Goal: Use online tool/utility: Utilize a website feature to perform a specific function

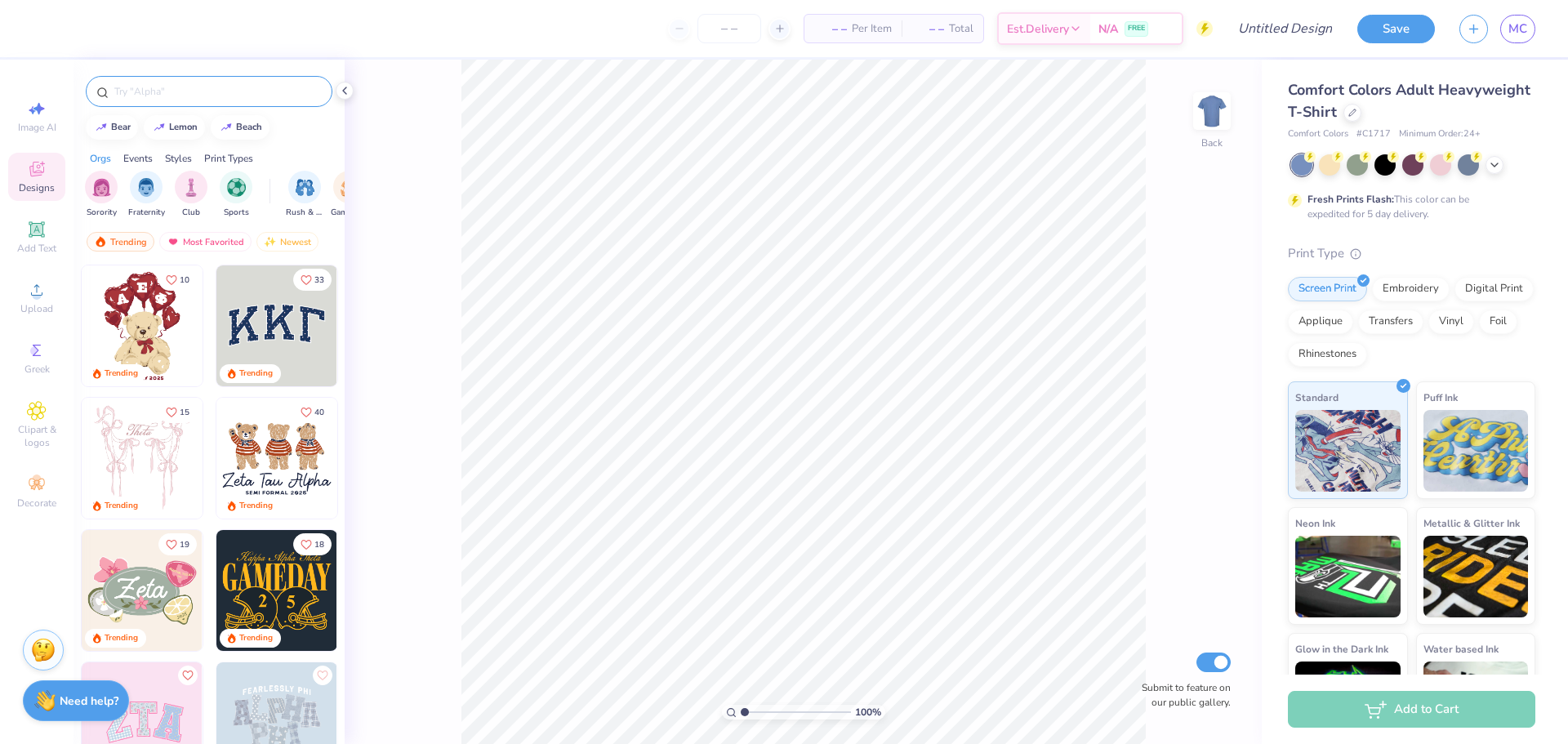
click at [160, 91] on input "text" at bounding box center [217, 91] width 209 height 16
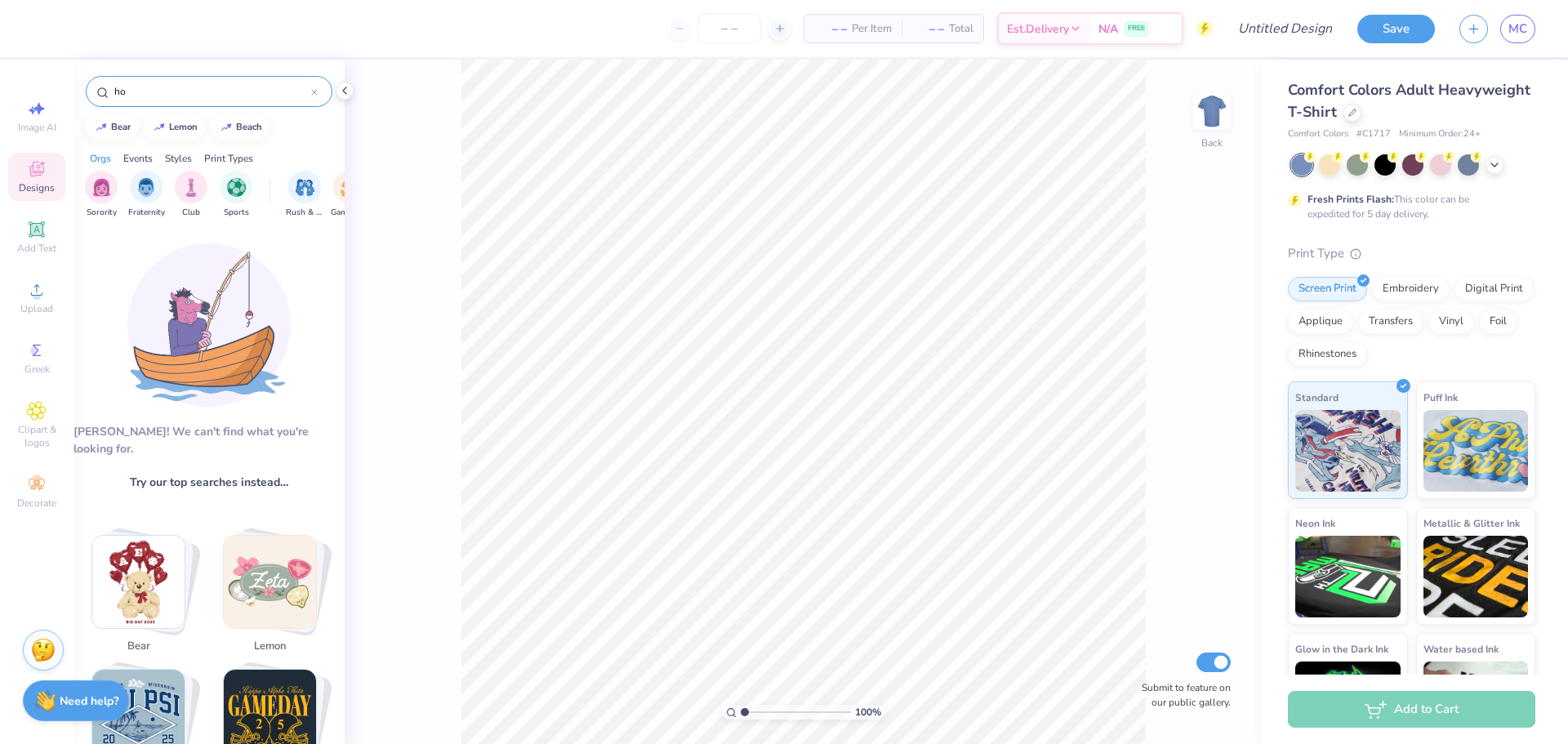
type input "h"
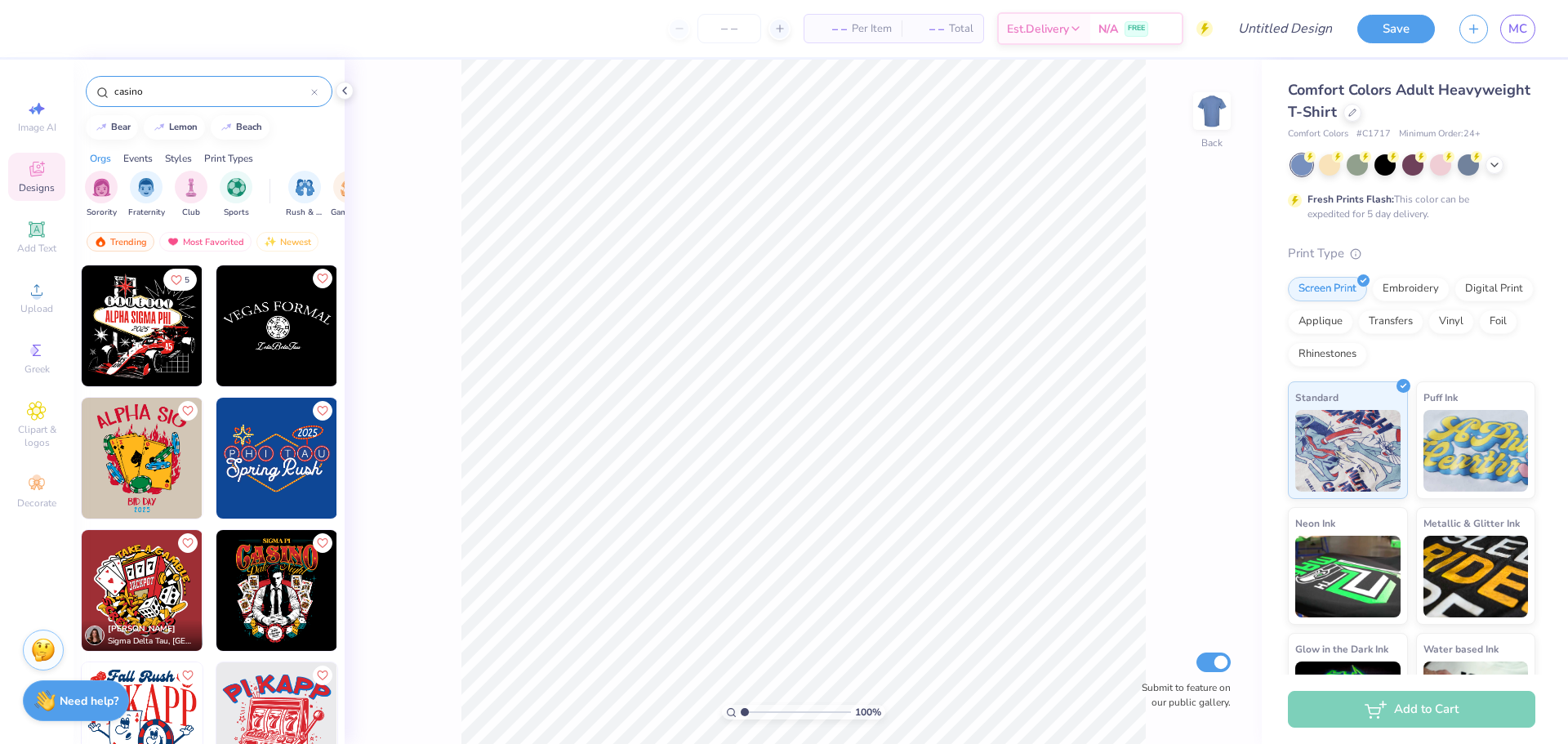
type input "casino"
click at [140, 160] on div "Events" at bounding box center [138, 158] width 30 height 14
click at [94, 190] on img "filter for Rush & Bid" at bounding box center [102, 186] width 19 height 19
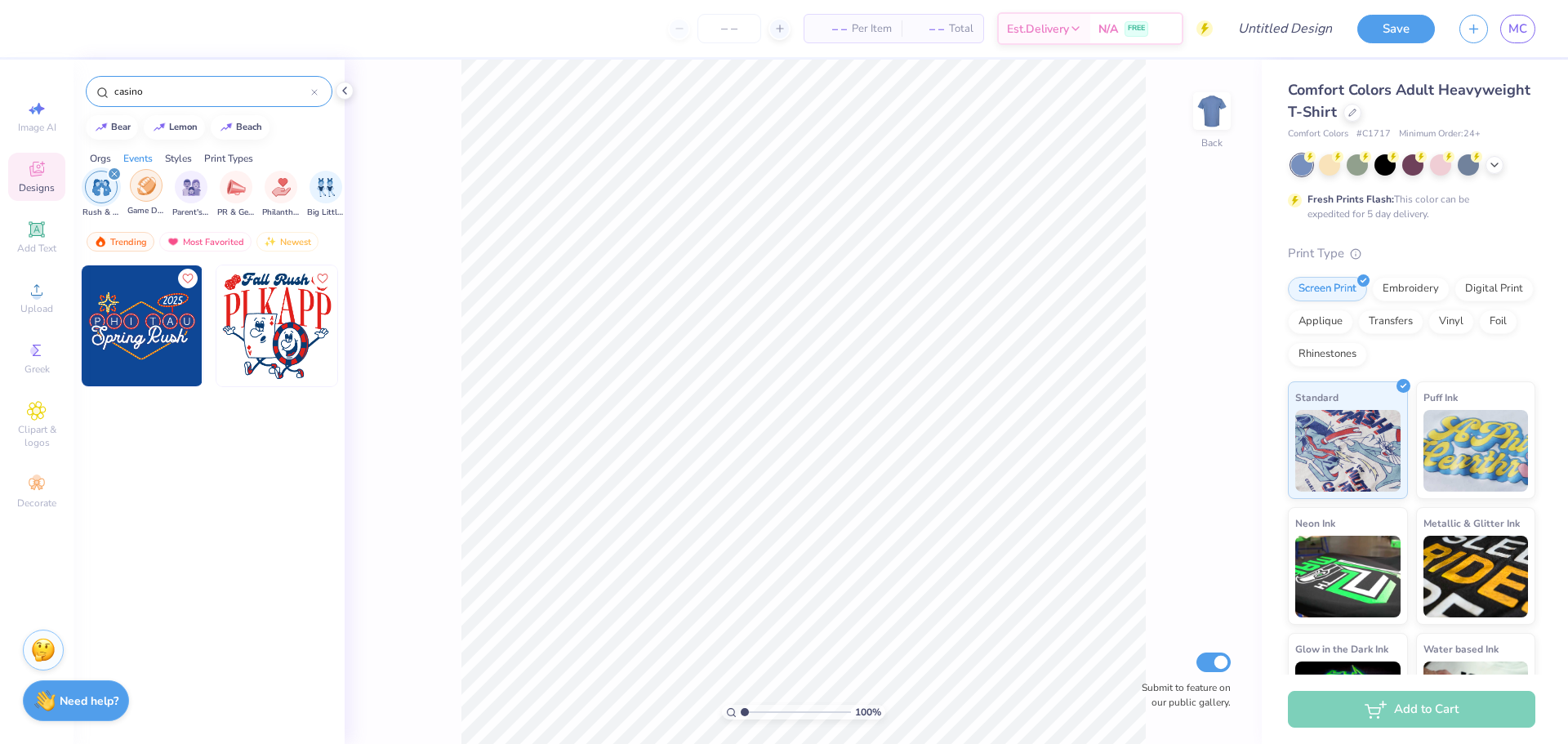
click at [157, 196] on div "filter for Game Day" at bounding box center [146, 185] width 33 height 33
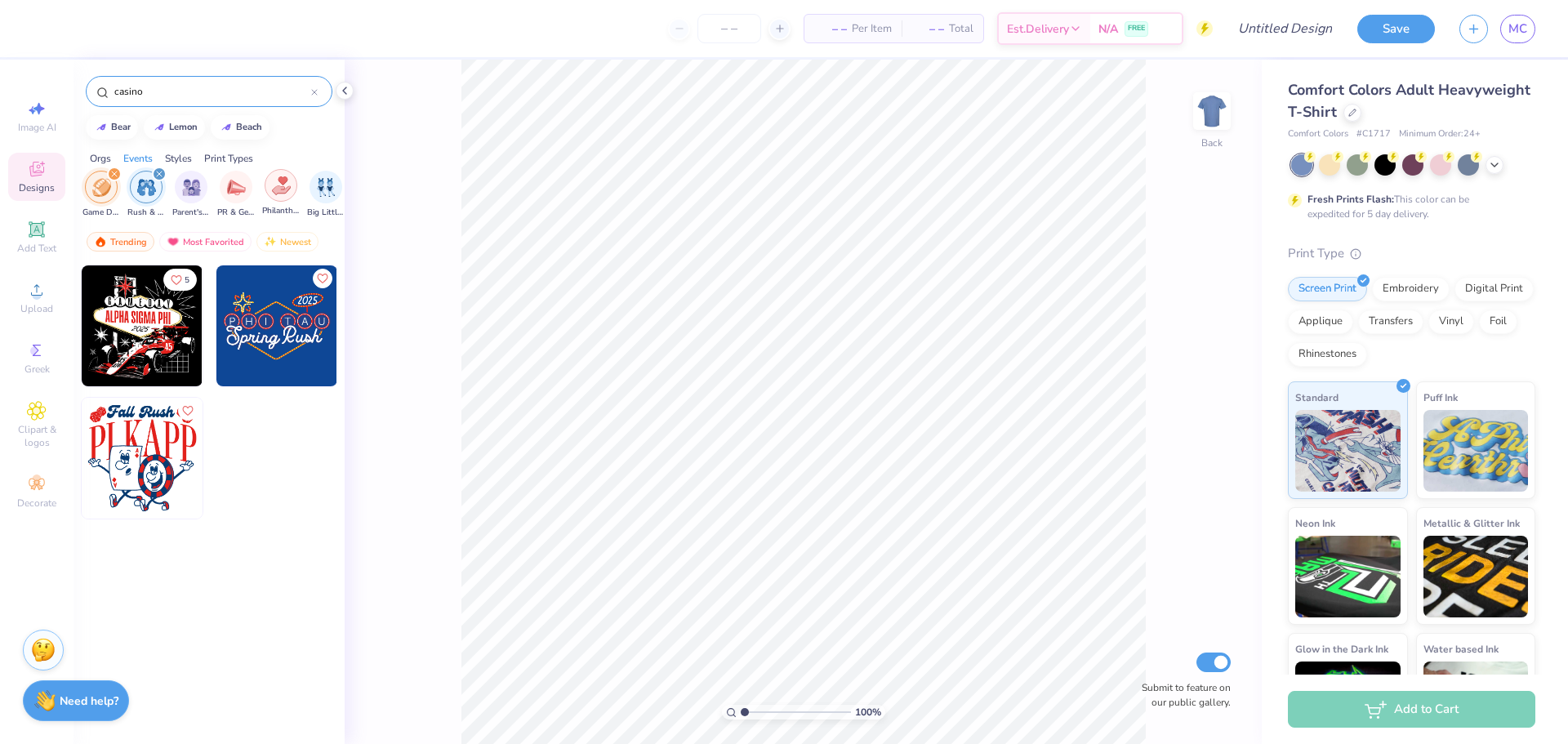
click at [280, 192] on img "filter for Philanthropy" at bounding box center [282, 186] width 19 height 19
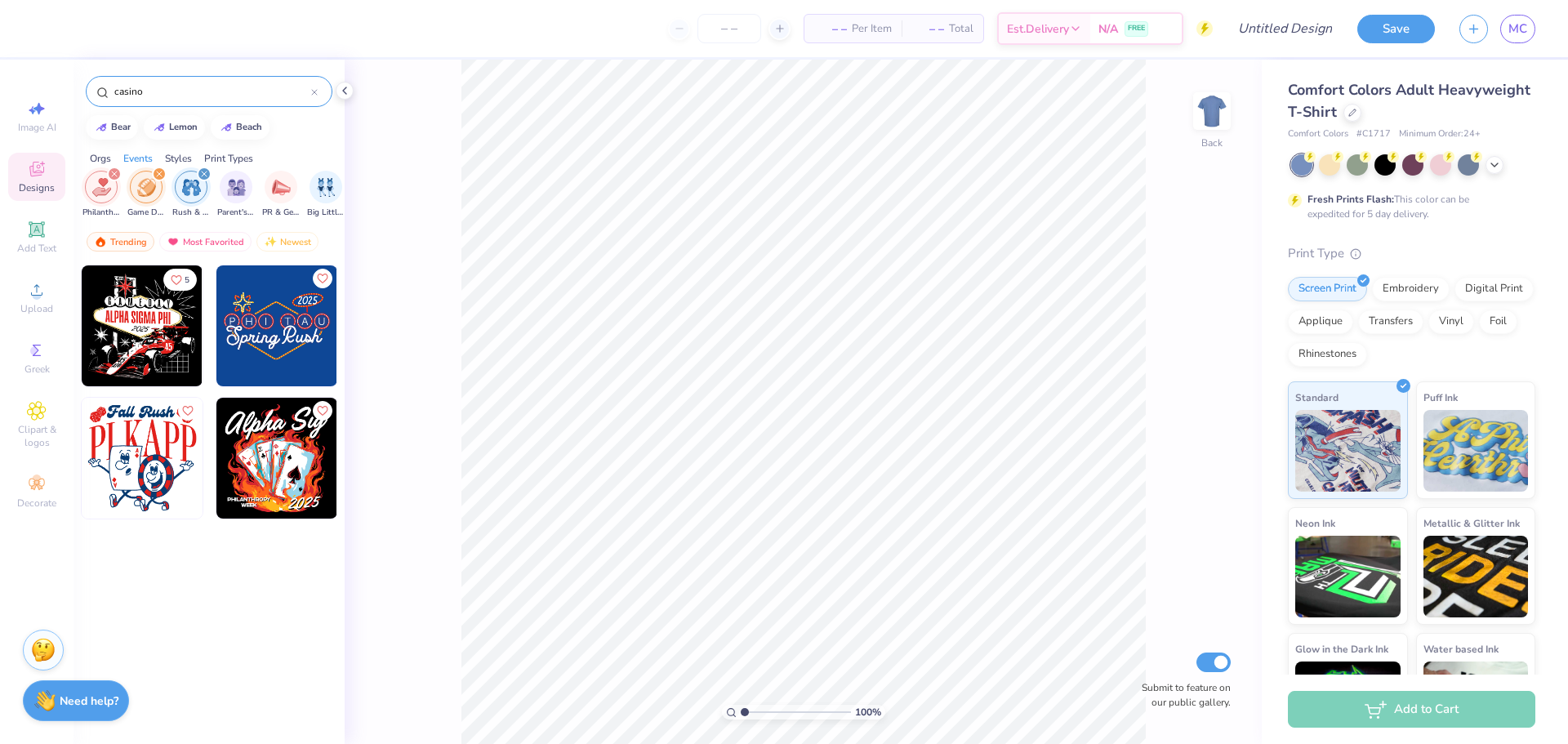
click at [98, 159] on div "Orgs" at bounding box center [101, 158] width 21 height 14
click at [149, 188] on img "filter for Fraternity" at bounding box center [146, 186] width 18 height 19
click at [203, 84] on input "casino" at bounding box center [211, 91] width 199 height 16
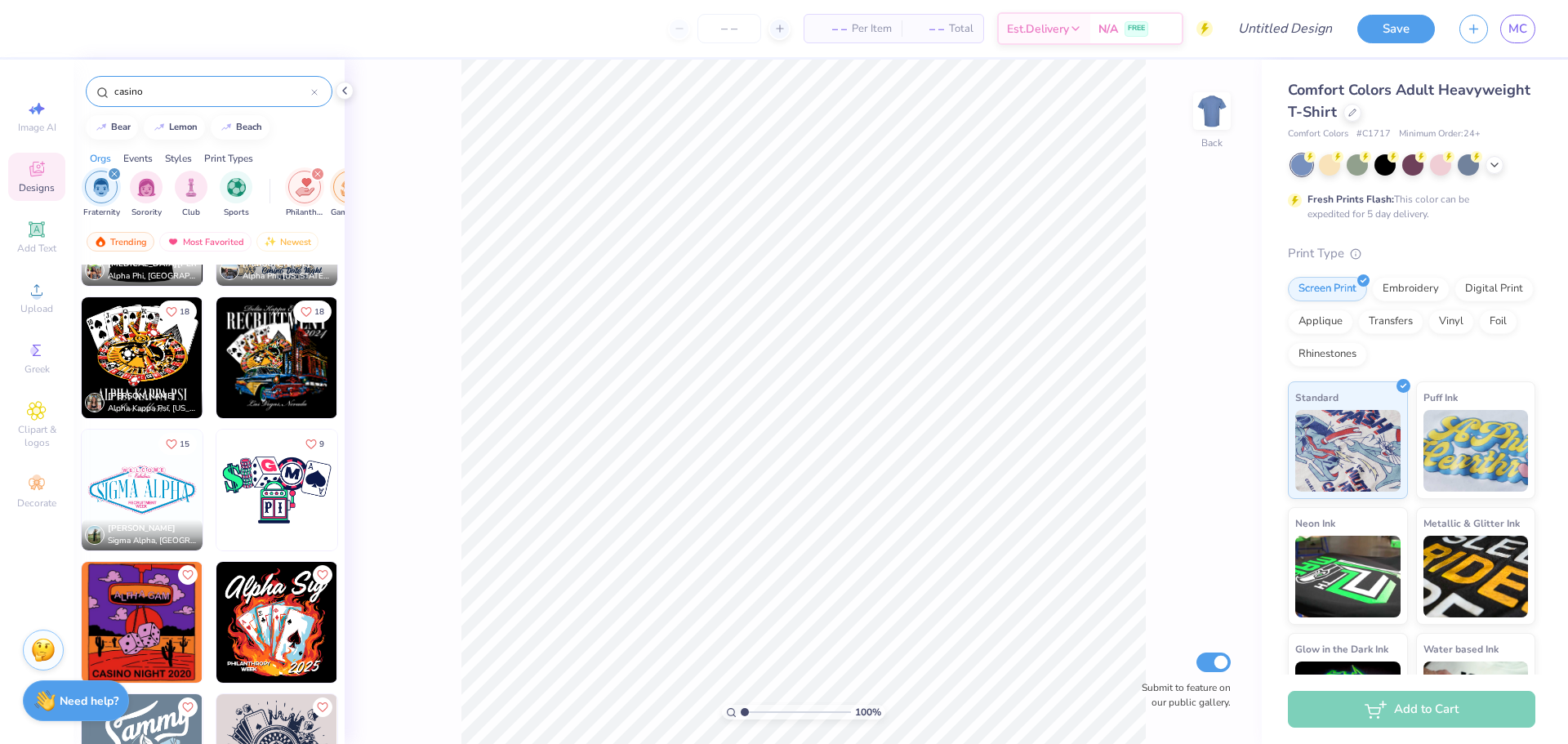
scroll to position [1047, 0]
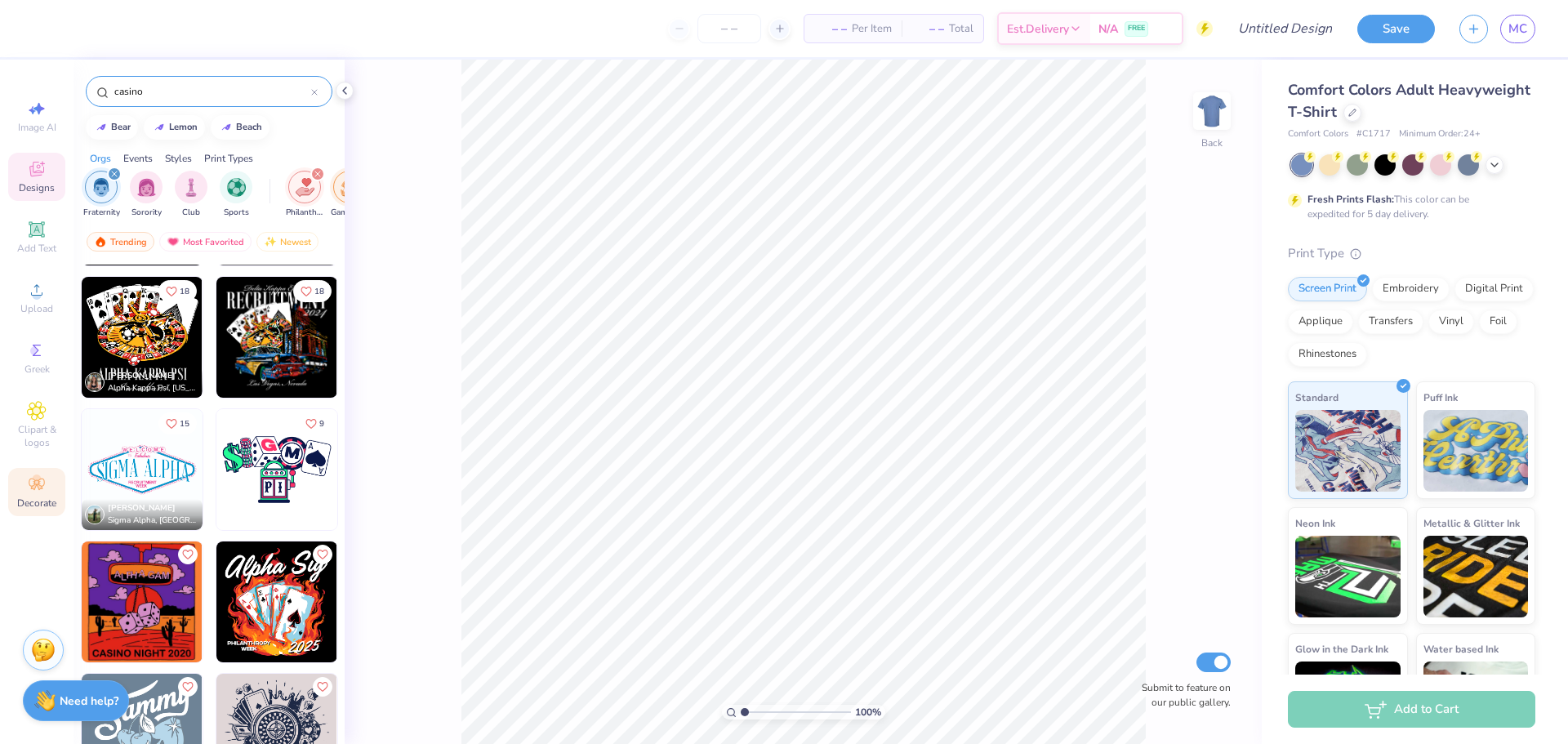
click at [30, 499] on span "Decorate" at bounding box center [36, 503] width 39 height 13
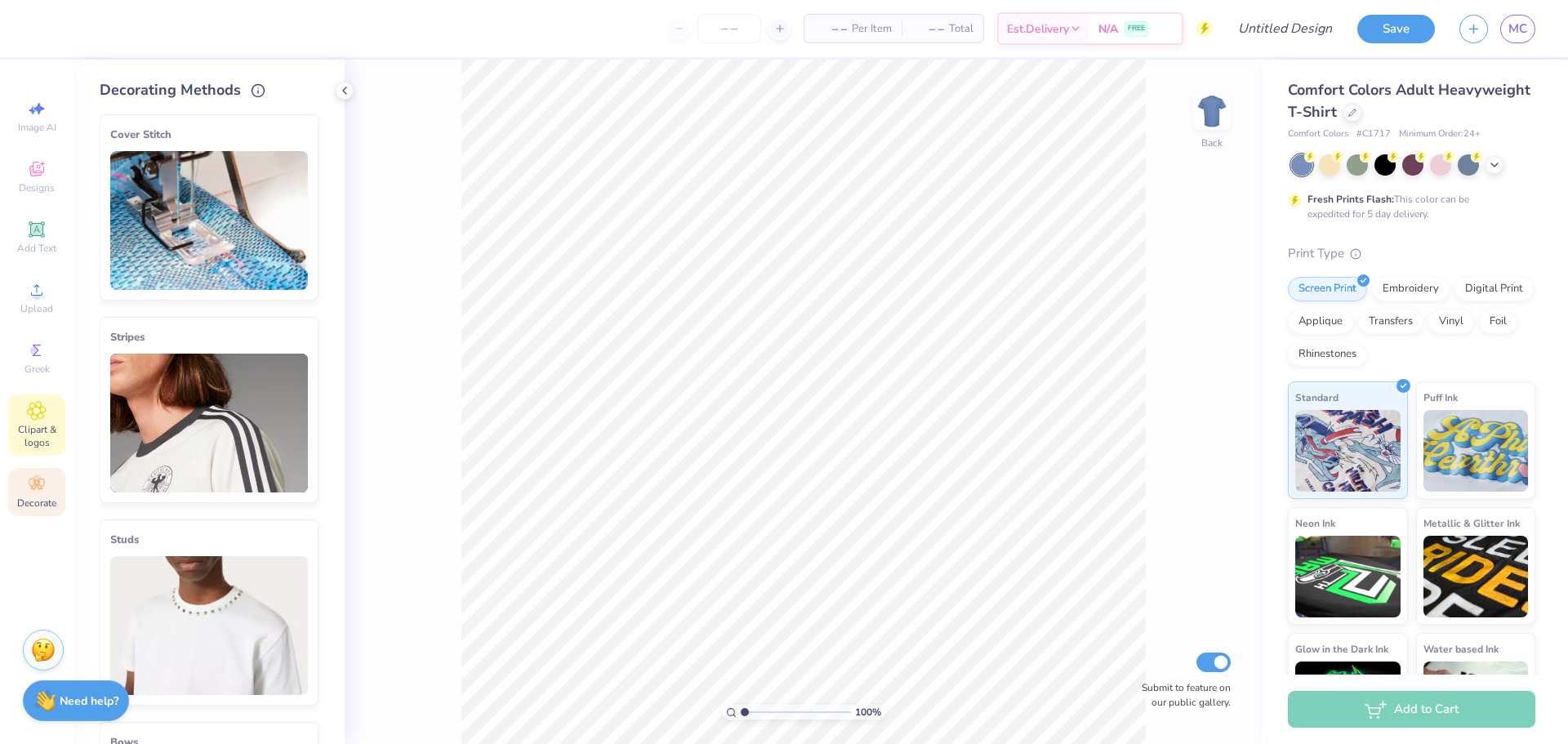
click at [36, 442] on span "Clipart & logos" at bounding box center [37, 435] width 58 height 26
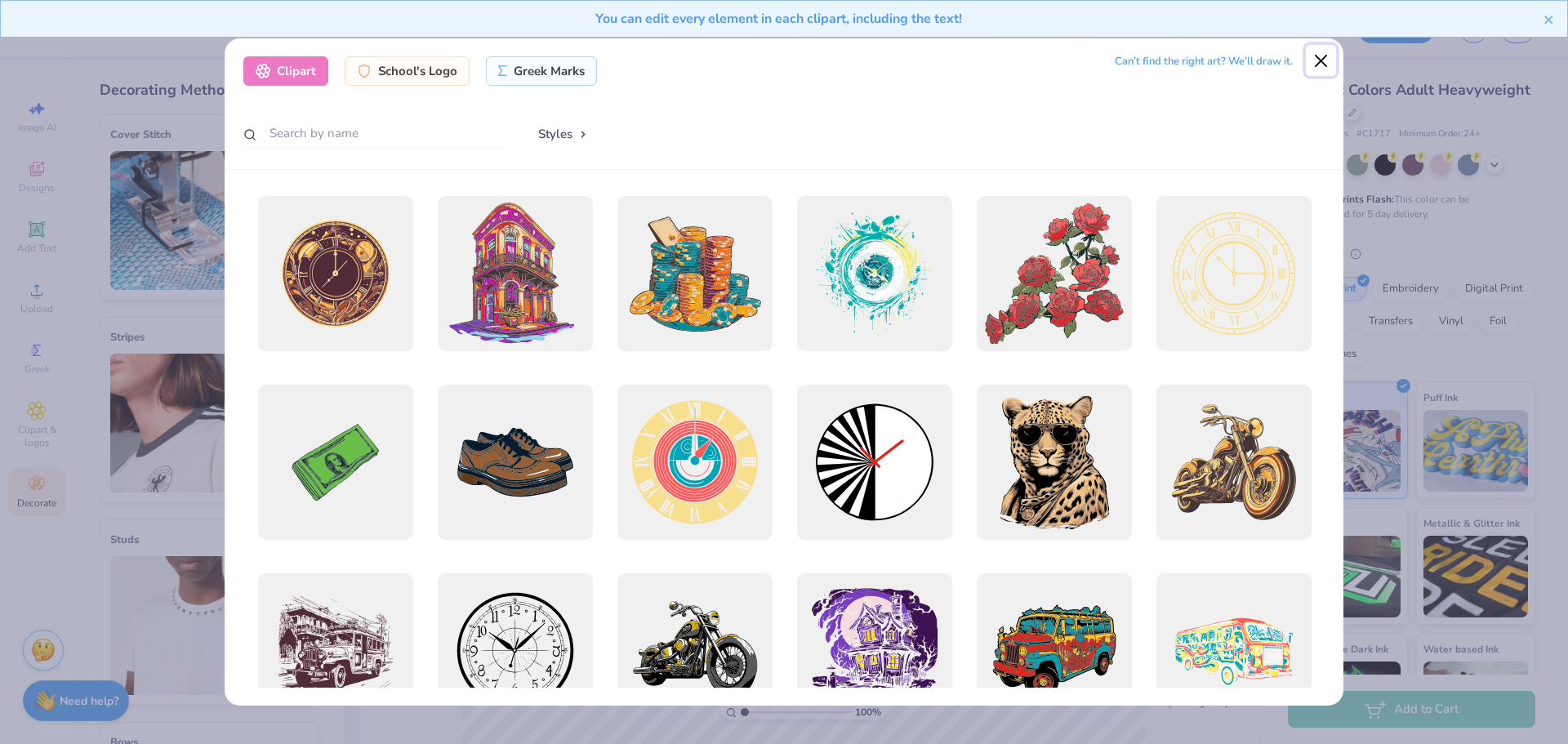
click at [1332, 64] on button "Close" at bounding box center [1321, 60] width 31 height 31
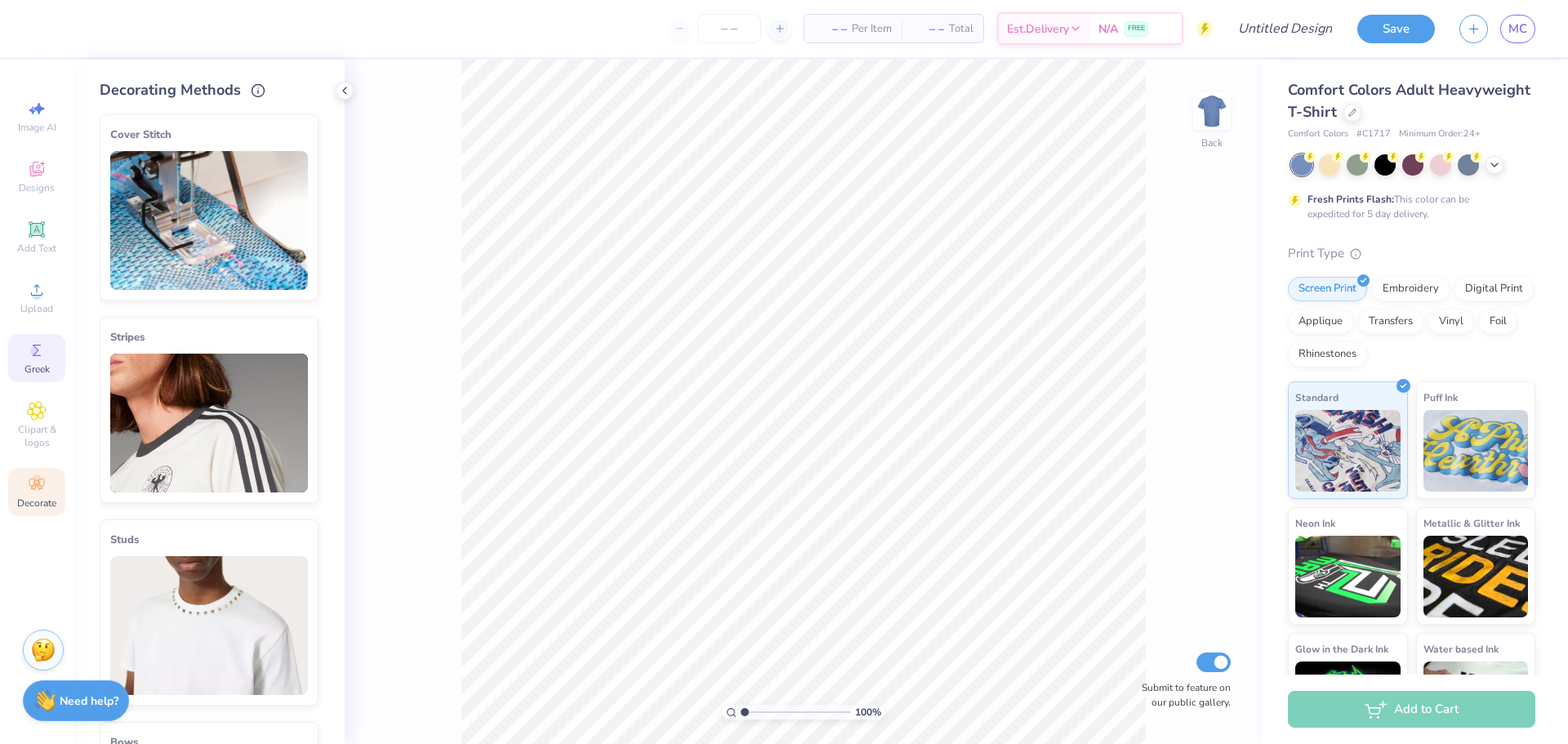
click at [42, 343] on icon at bounding box center [36, 350] width 19 height 19
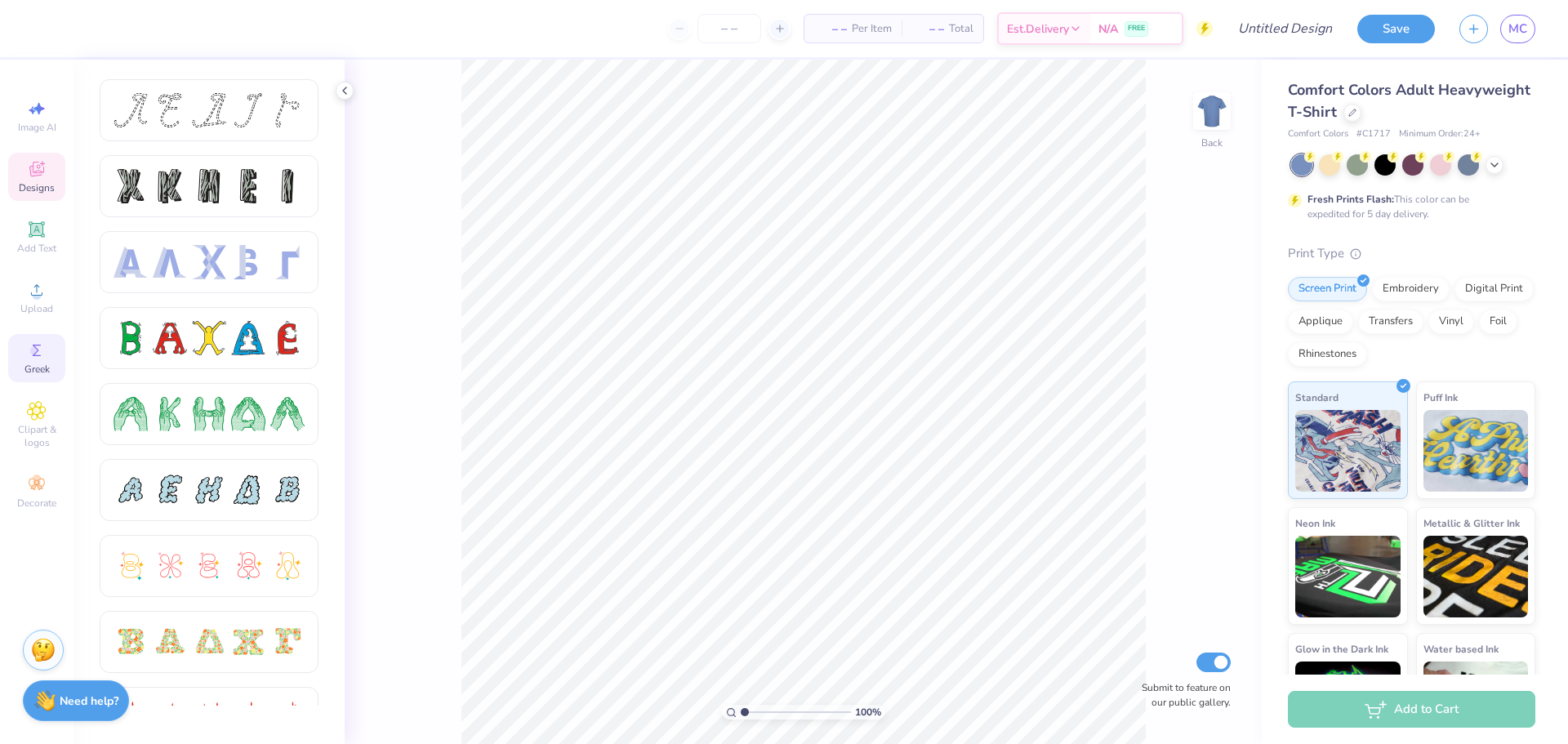
click at [38, 185] on span "Designs" at bounding box center [36, 188] width 35 height 13
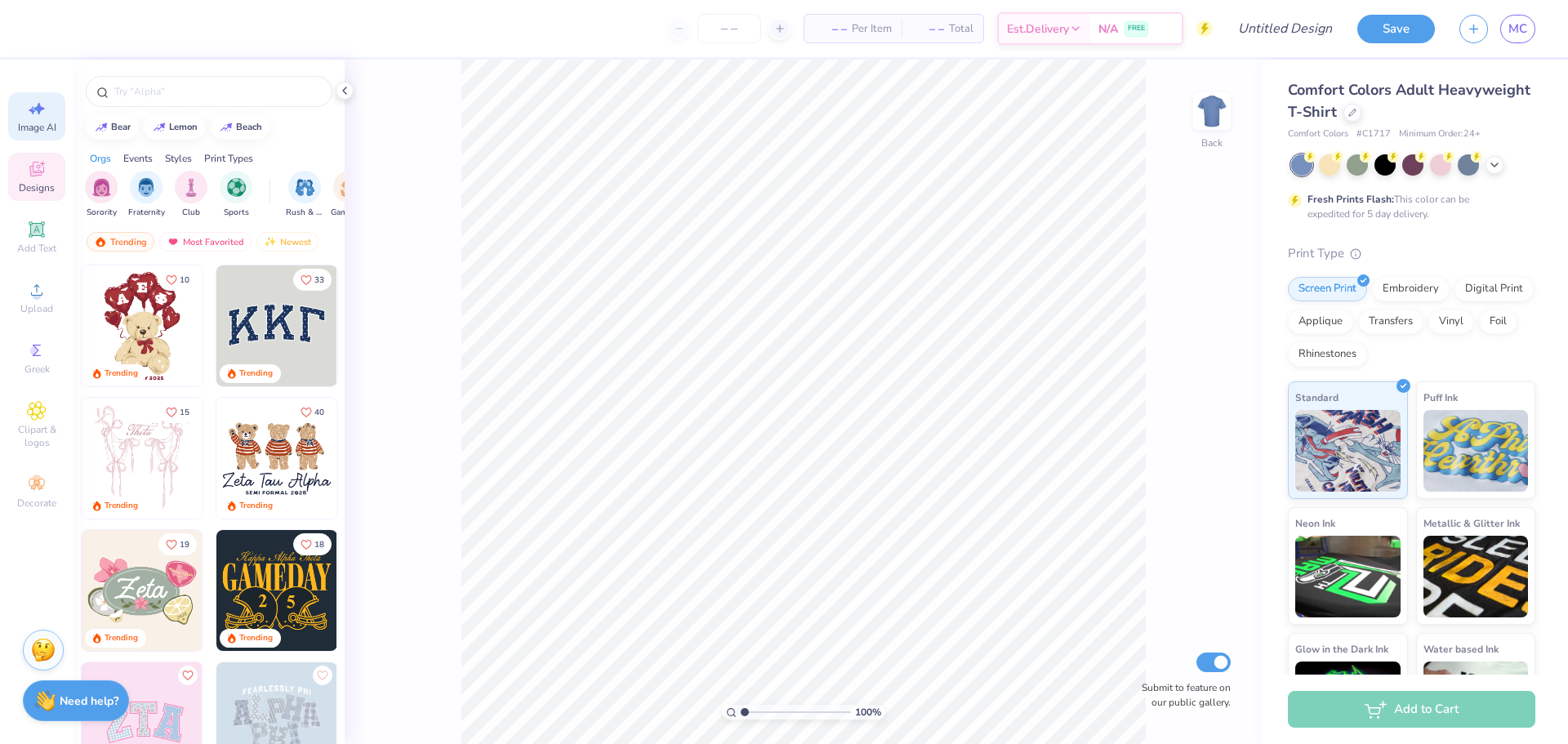
click at [28, 135] on div "Image AI" at bounding box center [37, 116] width 58 height 48
select select "4"
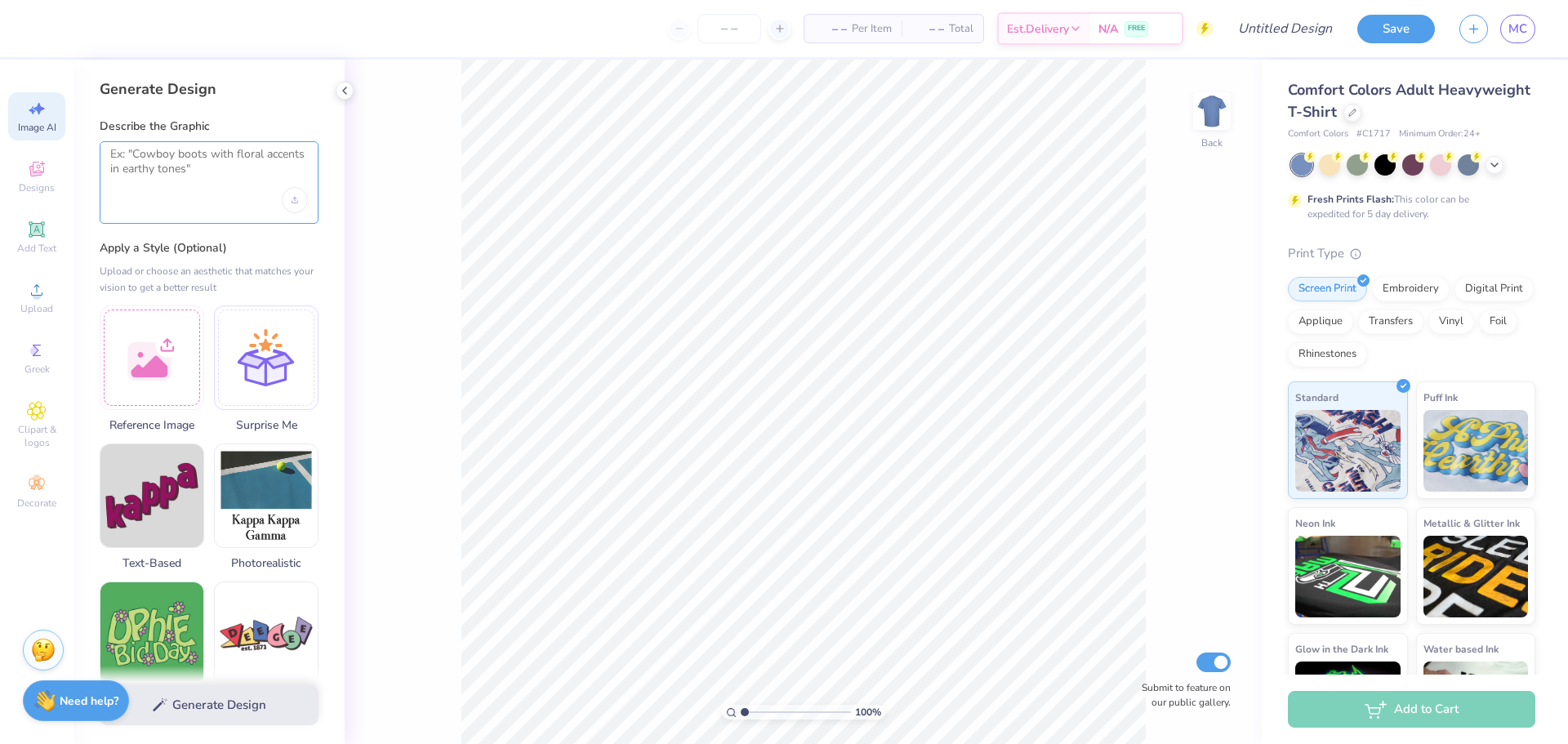
click at [248, 174] on textarea at bounding box center [209, 167] width 198 height 41
click at [294, 202] on icon "Upload image" at bounding box center [294, 201] width 6 height 2
click at [138, 362] on div at bounding box center [152, 355] width 105 height 105
click at [181, 146] on div at bounding box center [209, 182] width 219 height 82
click at [191, 169] on textarea at bounding box center [209, 167] width 198 height 41
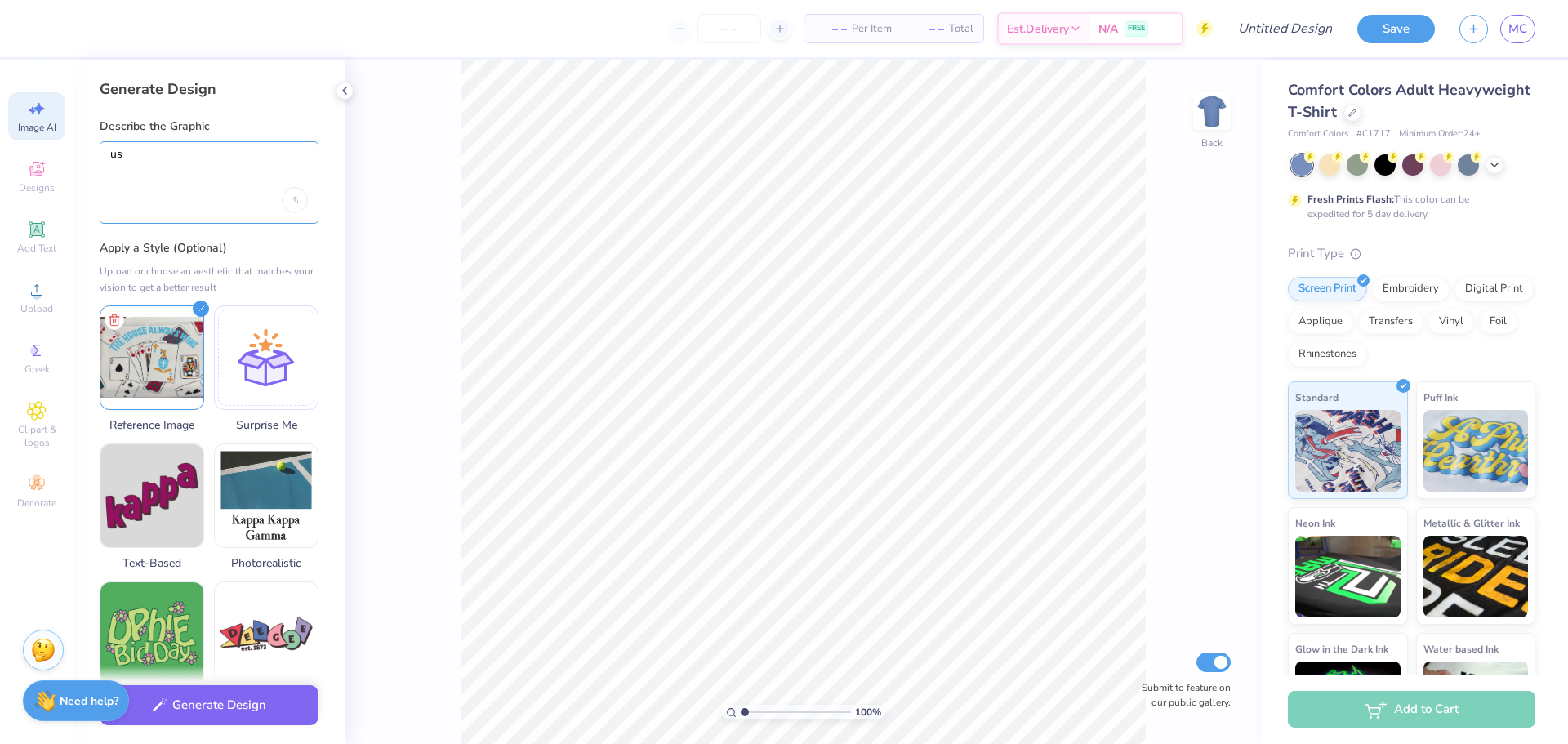
type textarea "u"
type textarea "r"
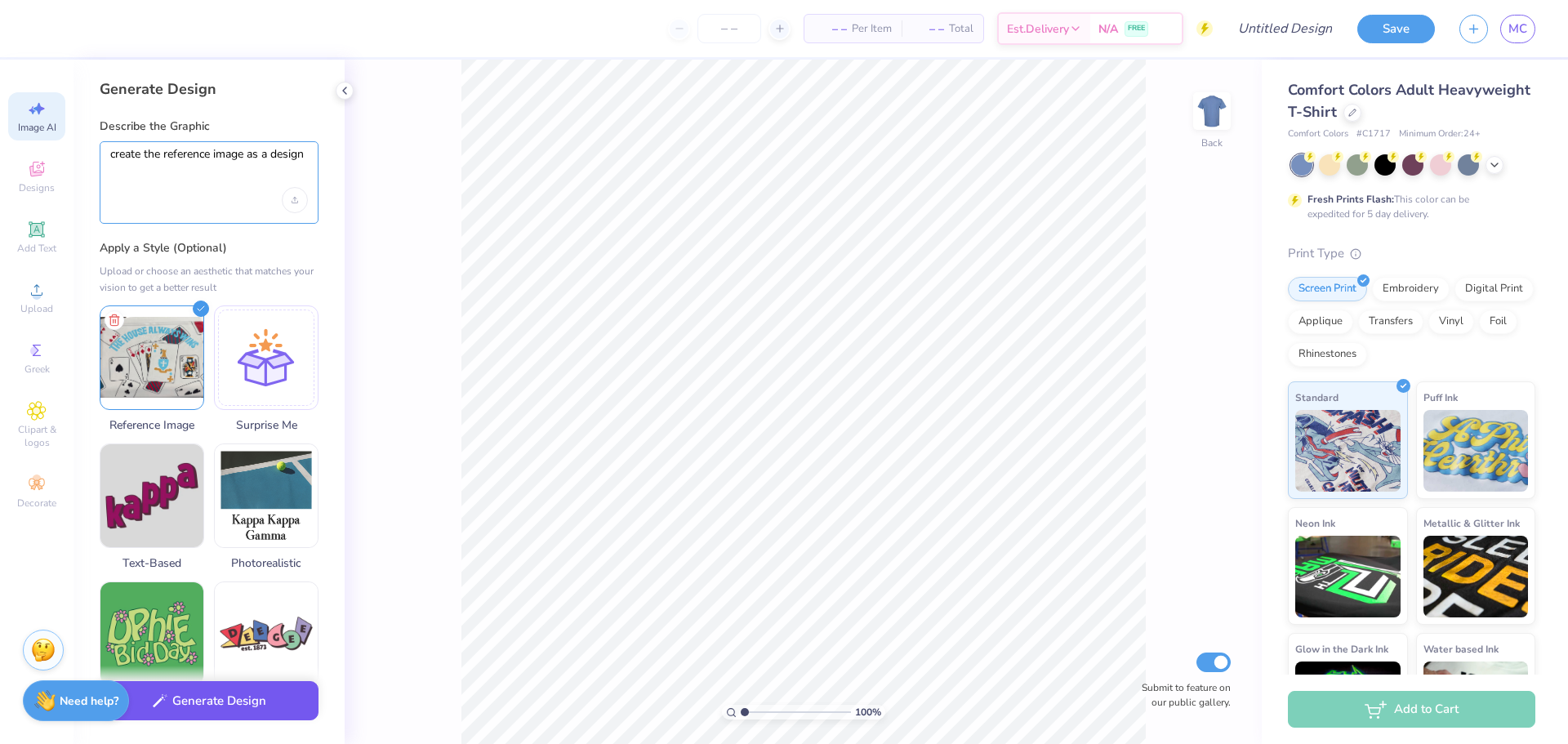
type textarea "create the reference image as a design"
click at [222, 708] on button "Generate Design" at bounding box center [209, 701] width 219 height 40
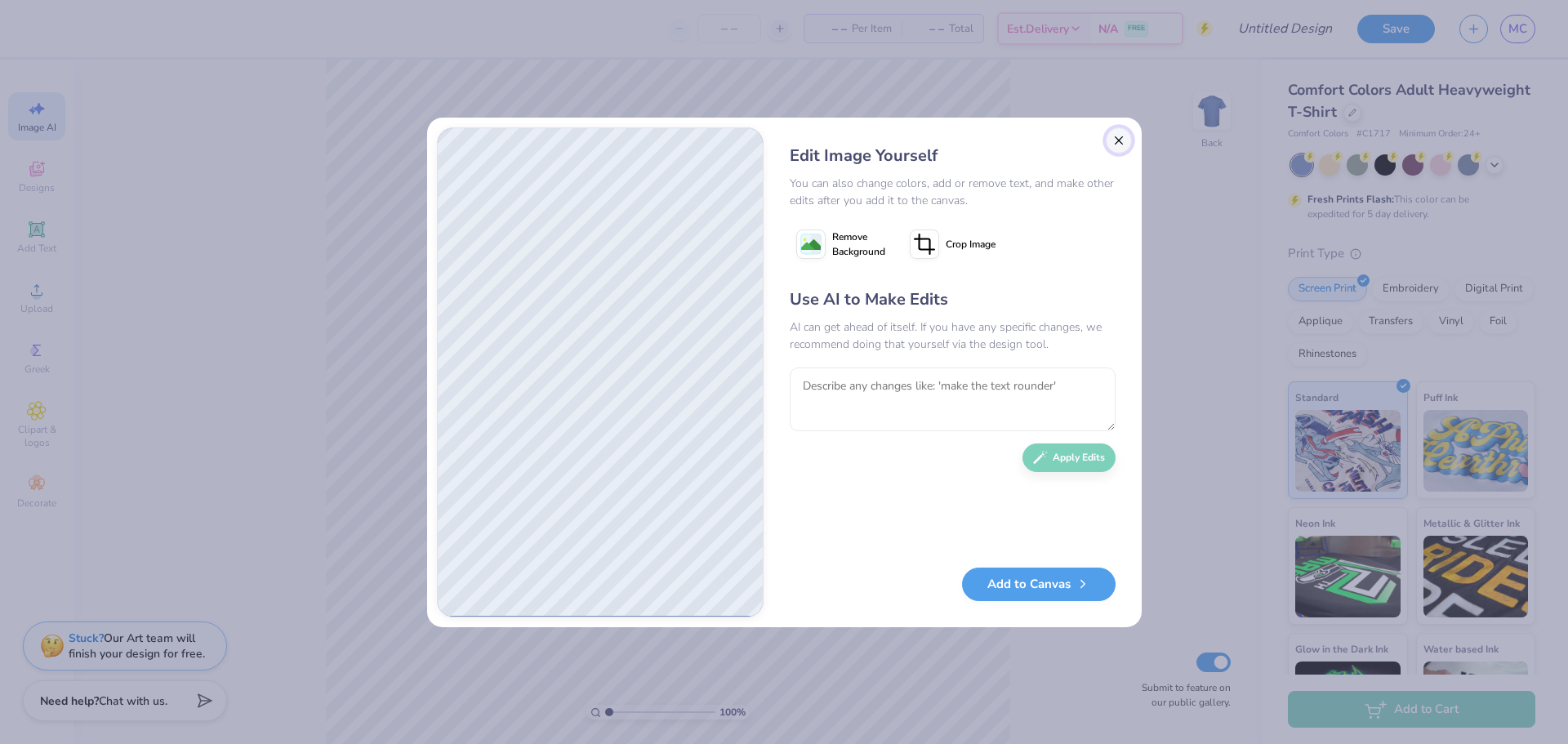
click at [1120, 142] on button "Close" at bounding box center [1118, 140] width 26 height 26
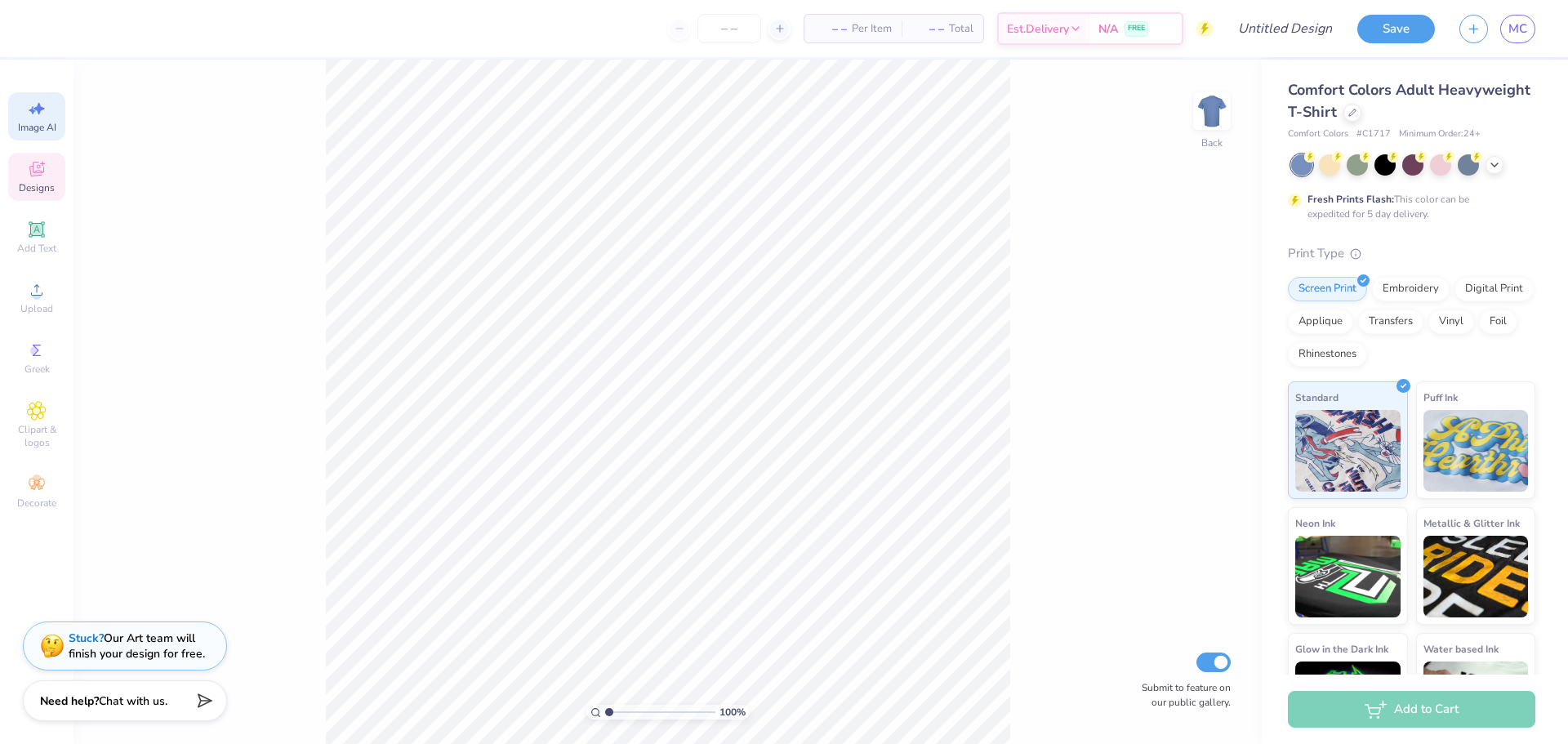
click at [35, 174] on icon at bounding box center [37, 171] width 13 height 11
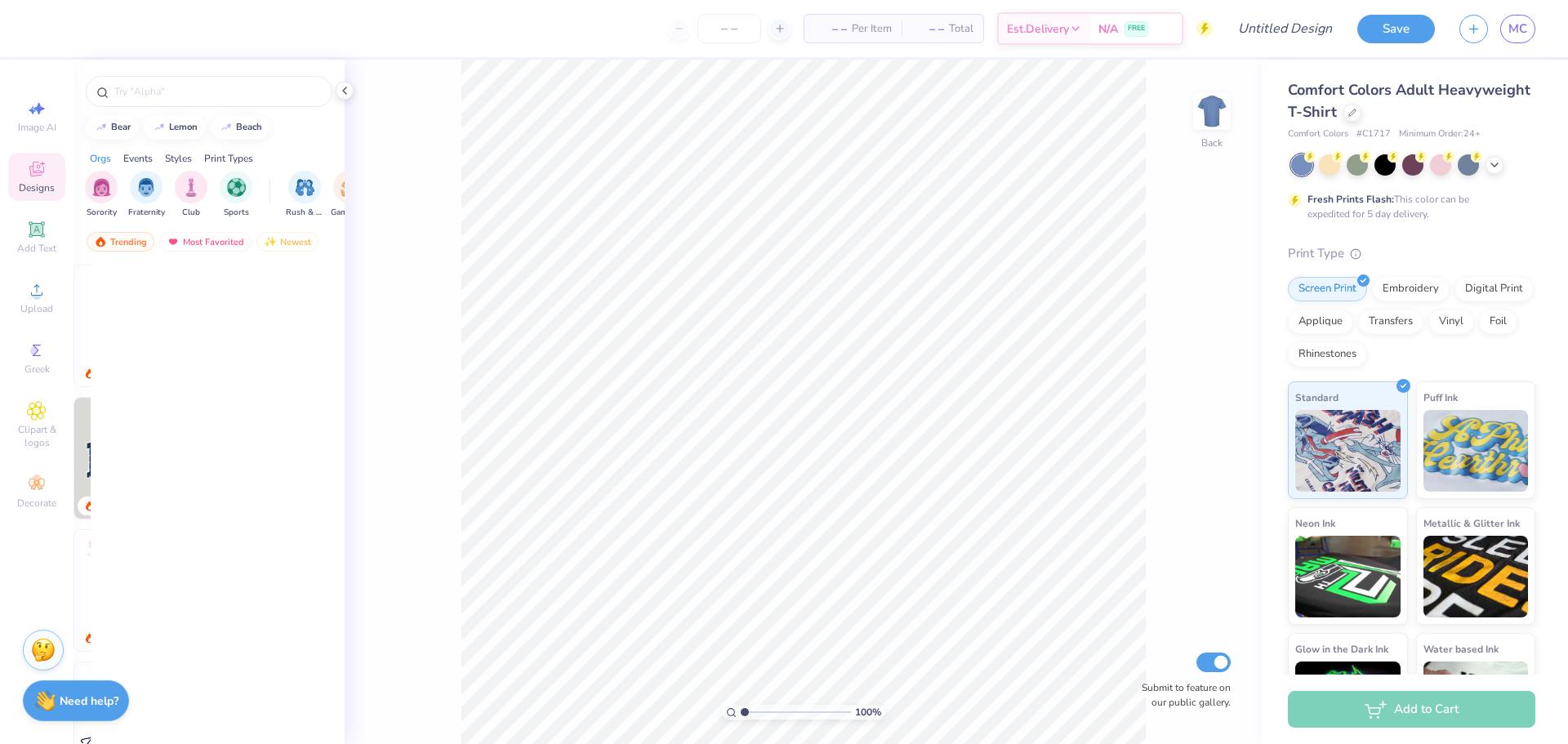
scroll to position [0, 0]
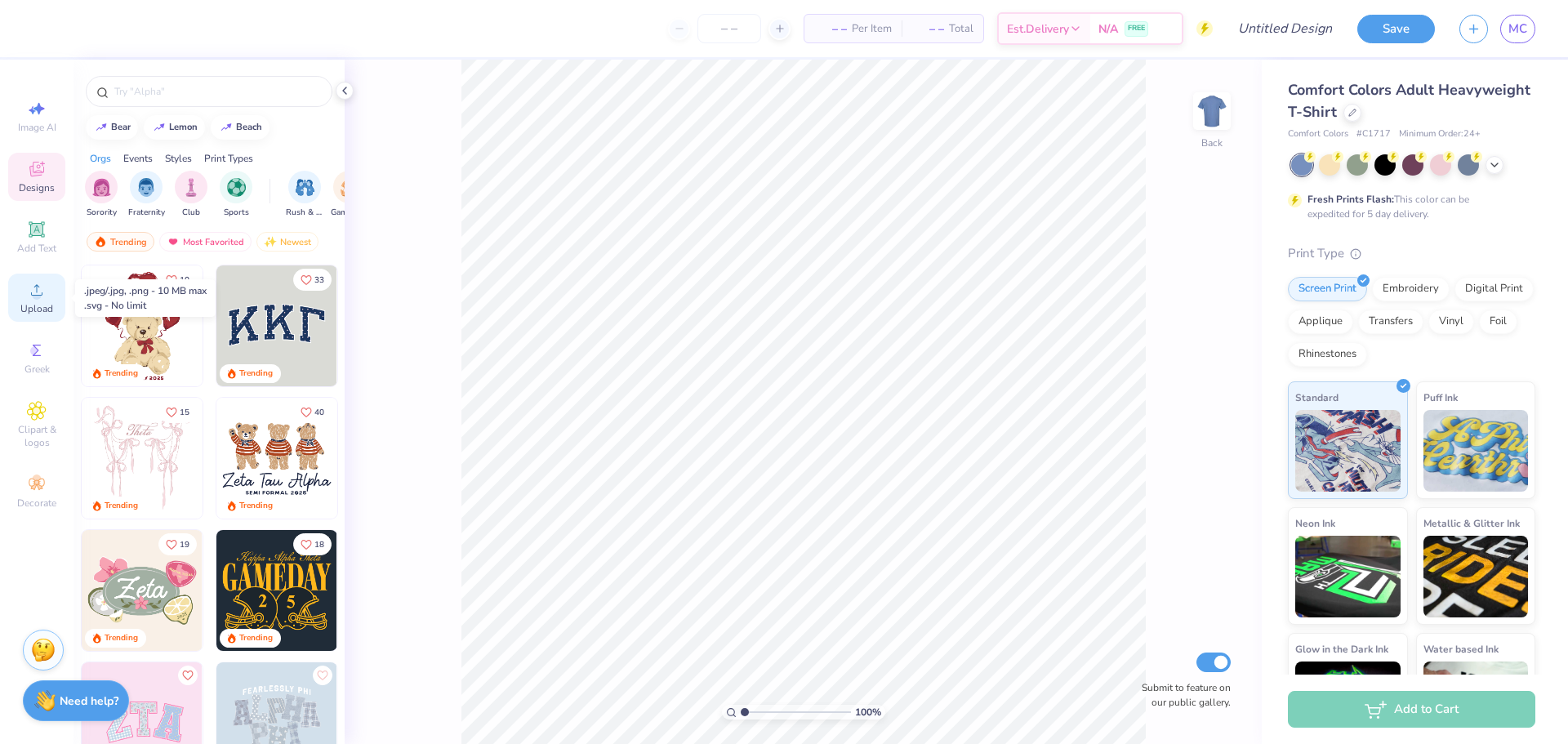
click at [43, 299] on icon at bounding box center [36, 290] width 19 height 19
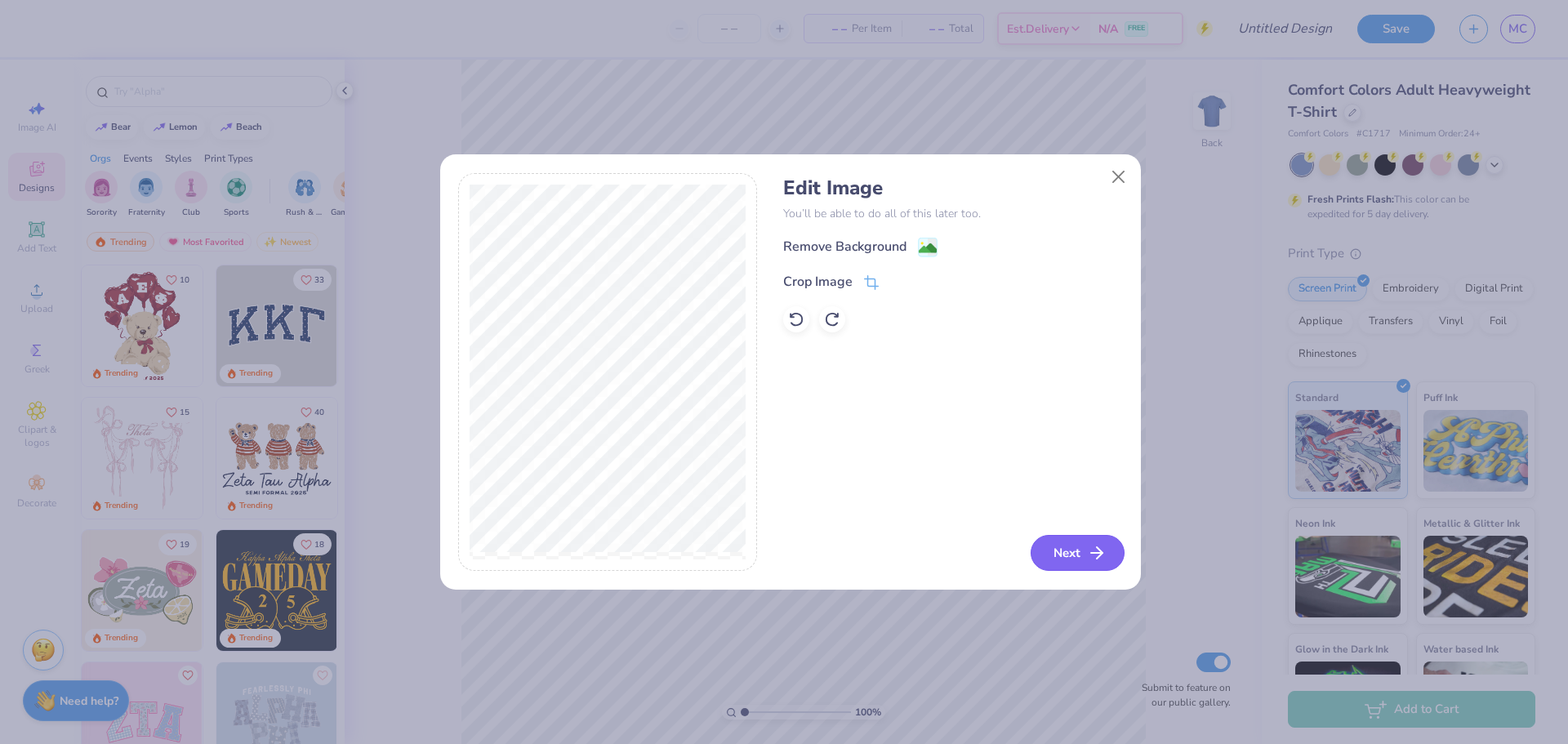
click at [1074, 555] on button "Next" at bounding box center [1077, 552] width 94 height 35
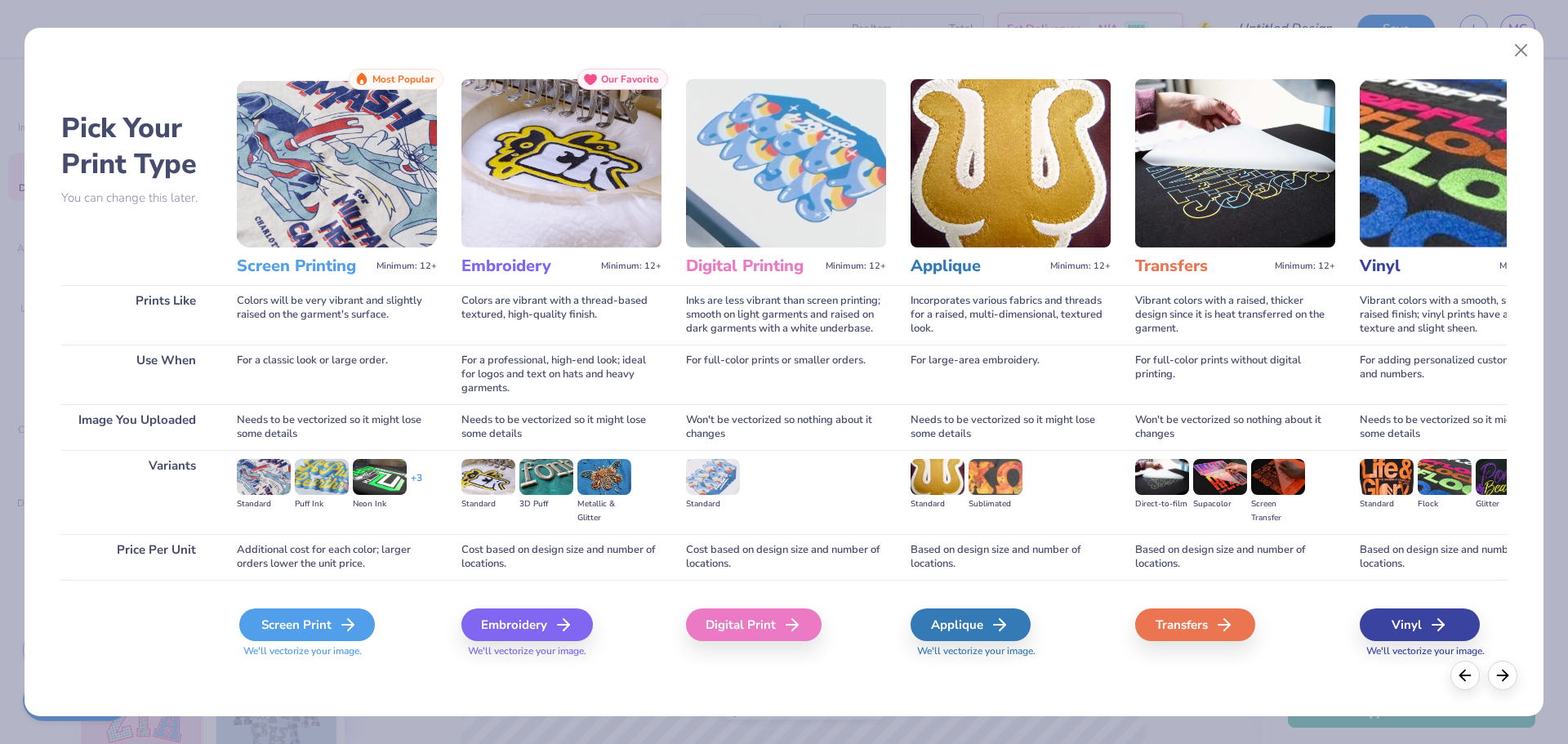
click at [309, 623] on div "Screen Print" at bounding box center [306, 624] width 135 height 33
